Goal: Task Accomplishment & Management: Manage account settings

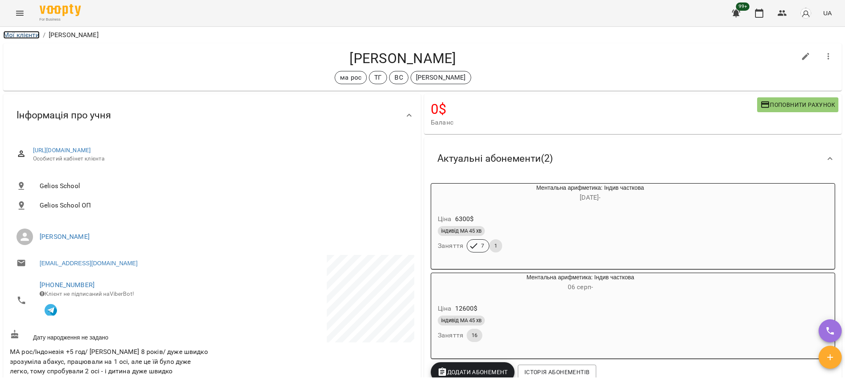
click at [28, 34] on link "Мої клієнти" at bounding box center [21, 35] width 36 height 8
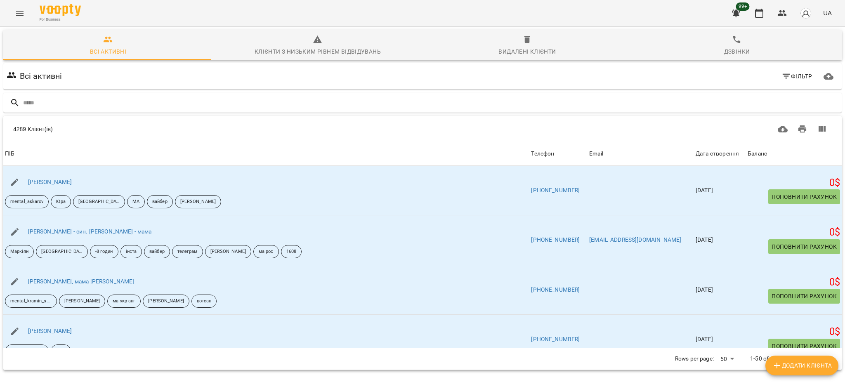
click at [204, 104] on input "text" at bounding box center [431, 103] width 816 height 14
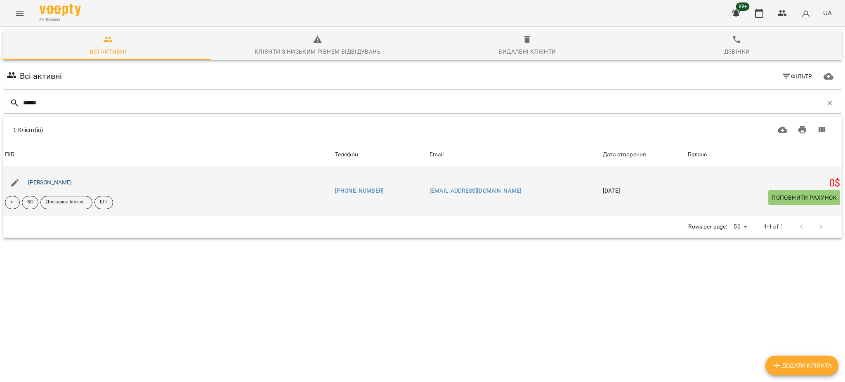
type input "******"
click at [55, 185] on link "[PERSON_NAME]" at bounding box center [50, 182] width 44 height 7
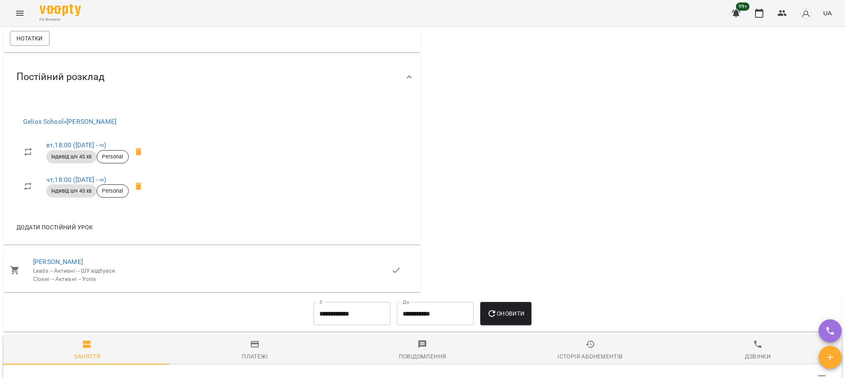
scroll to position [550, 0]
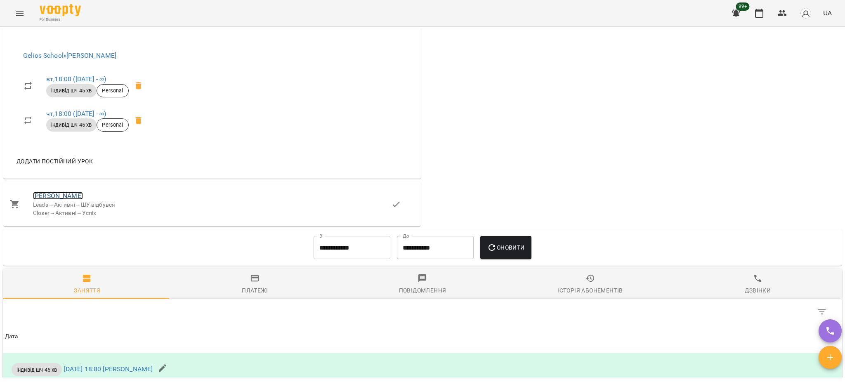
click at [51, 200] on link "[PERSON_NAME]" at bounding box center [58, 196] width 50 height 8
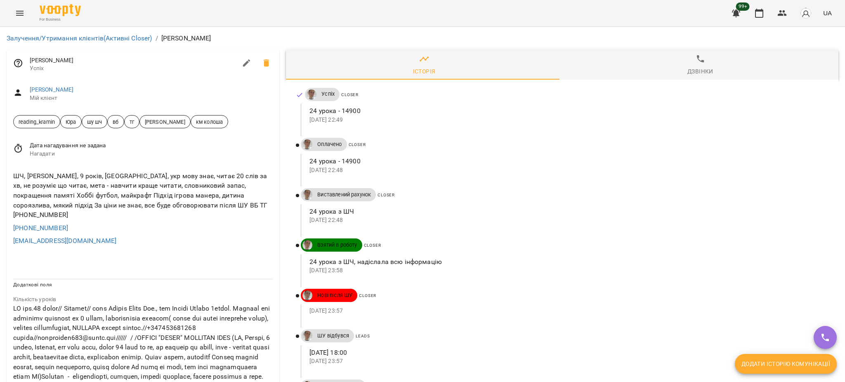
click at [21, 15] on icon "Menu" at bounding box center [19, 13] width 7 height 5
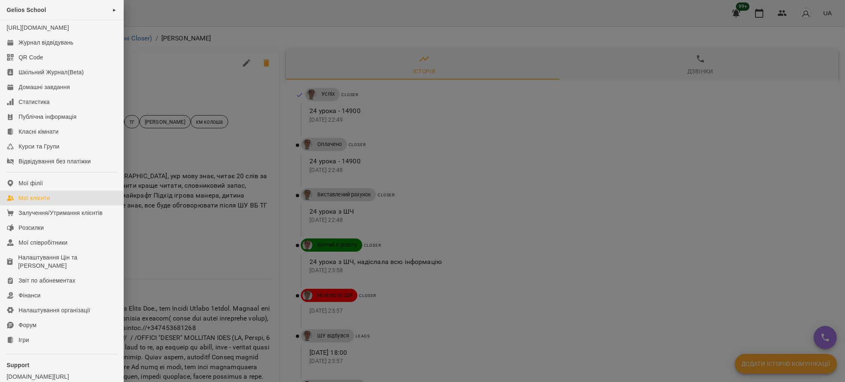
click at [41, 202] on div "Мої клієнти" at bounding box center [34, 198] width 31 height 8
